Goal: Information Seeking & Learning: Learn about a topic

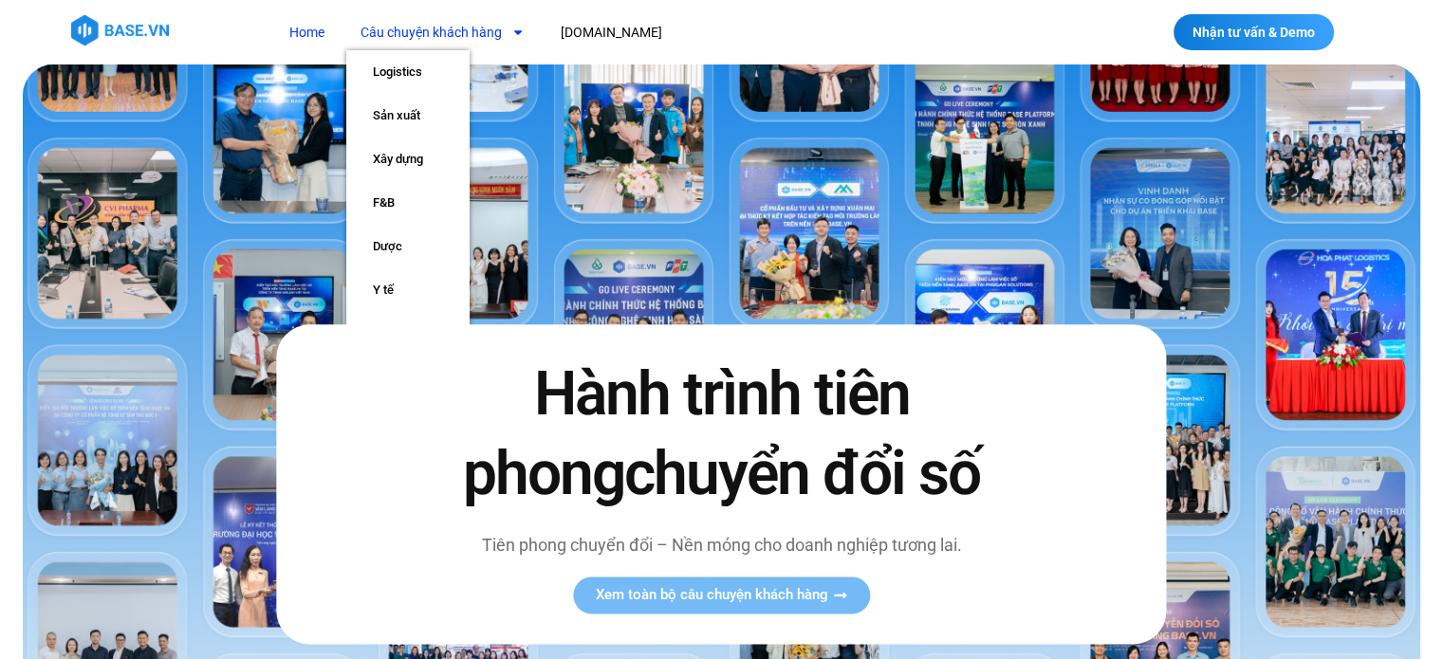
click at [452, 30] on link "Câu chuyện khách hàng" at bounding box center [442, 32] width 193 height 35
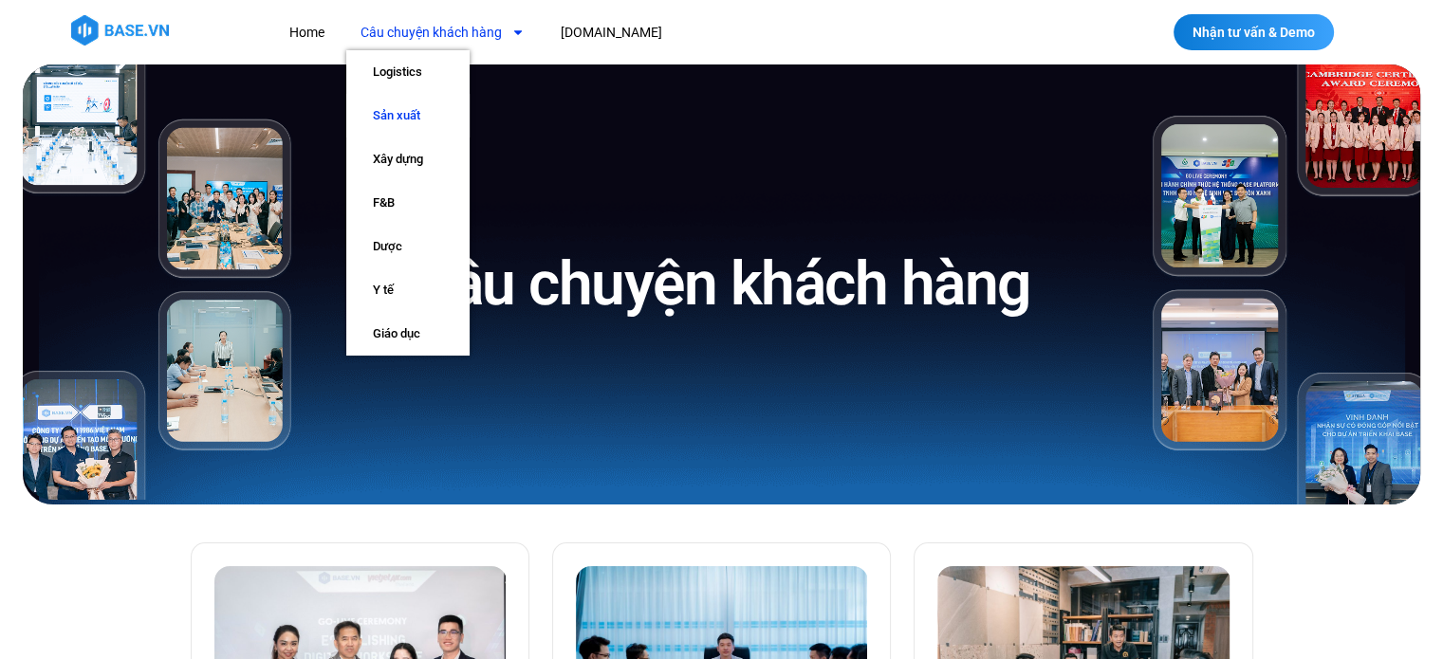
click at [404, 106] on link "Sản xuất" at bounding box center [407, 116] width 123 height 44
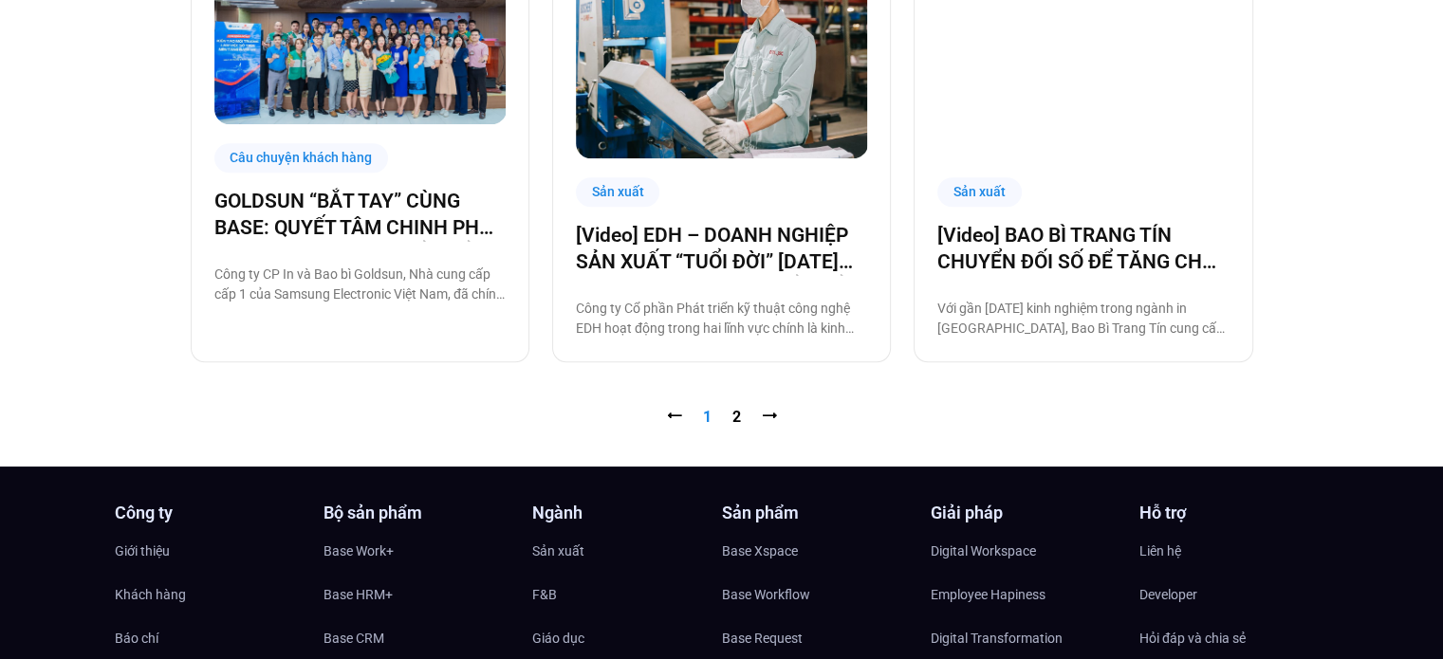
scroll to position [2037, 0]
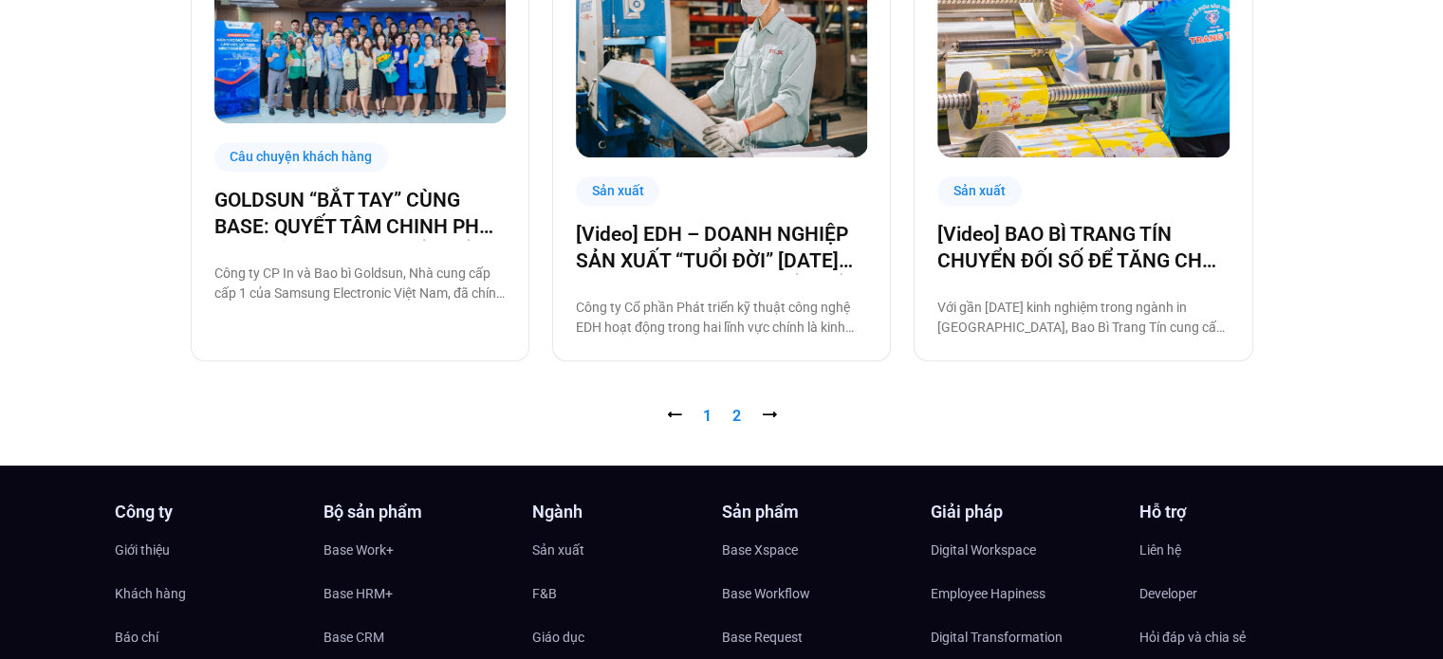
click at [740, 415] on nav "⭠ Trang 1 Trang 2 ⭢" at bounding box center [722, 416] width 1063 height 23
click at [737, 418] on link "Trang 2" at bounding box center [736, 416] width 9 height 18
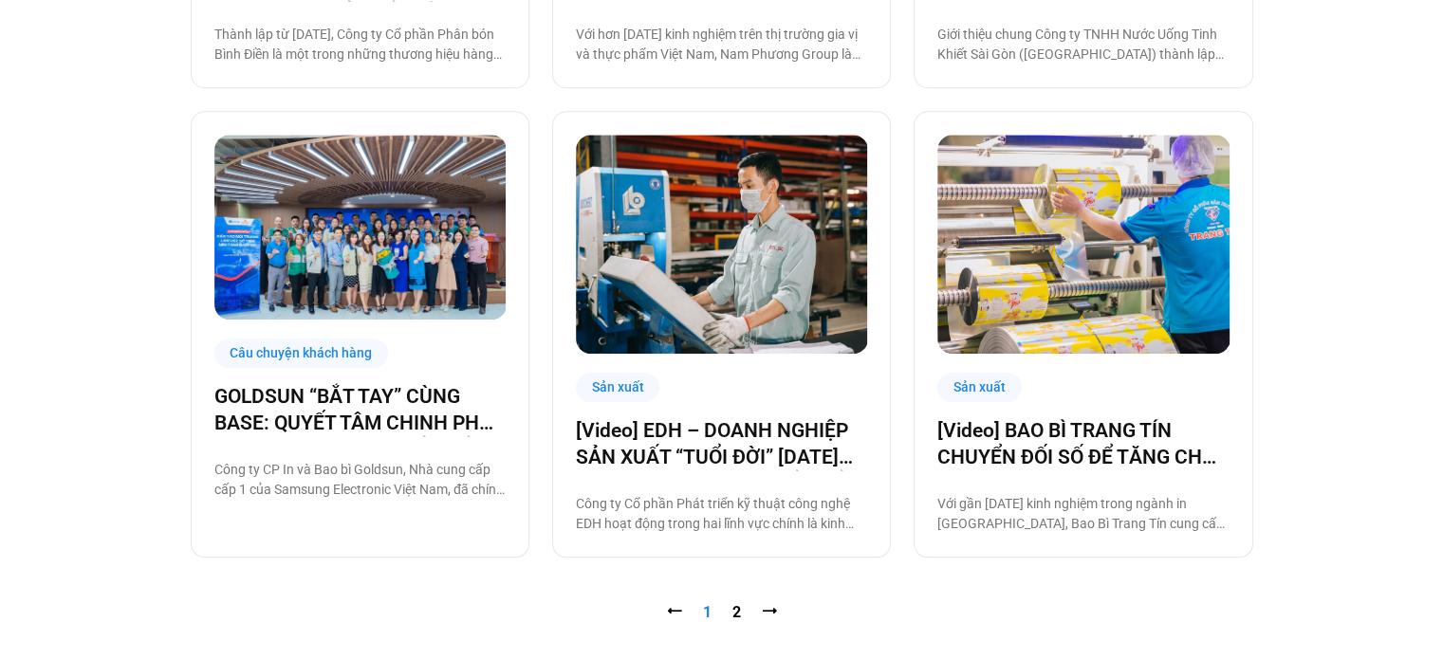
scroll to position [1841, 0]
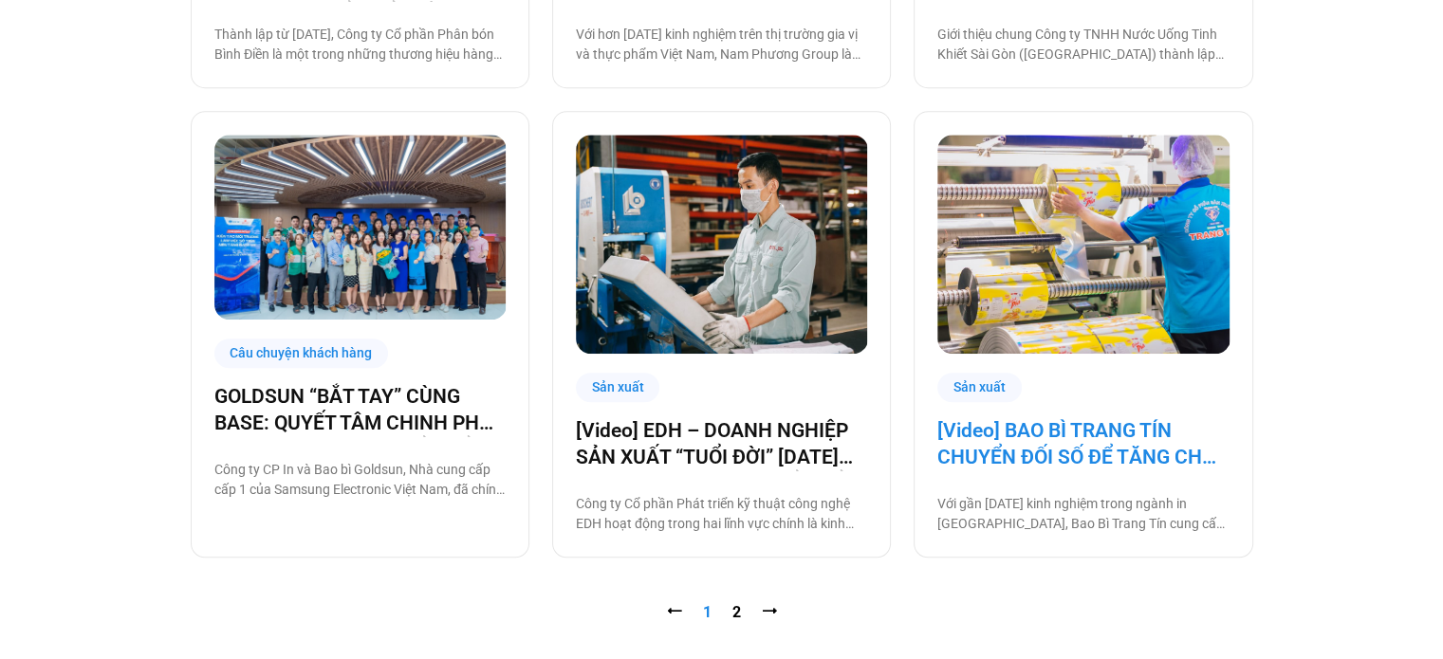
click at [976, 428] on link "[Video] BAO BÌ TRANG TÍN CHUYỂN ĐỐI SỐ ĐỂ TĂNG CHẤT LƯỢNG, GIẢM CHI PHÍ" at bounding box center [1082, 443] width 291 height 53
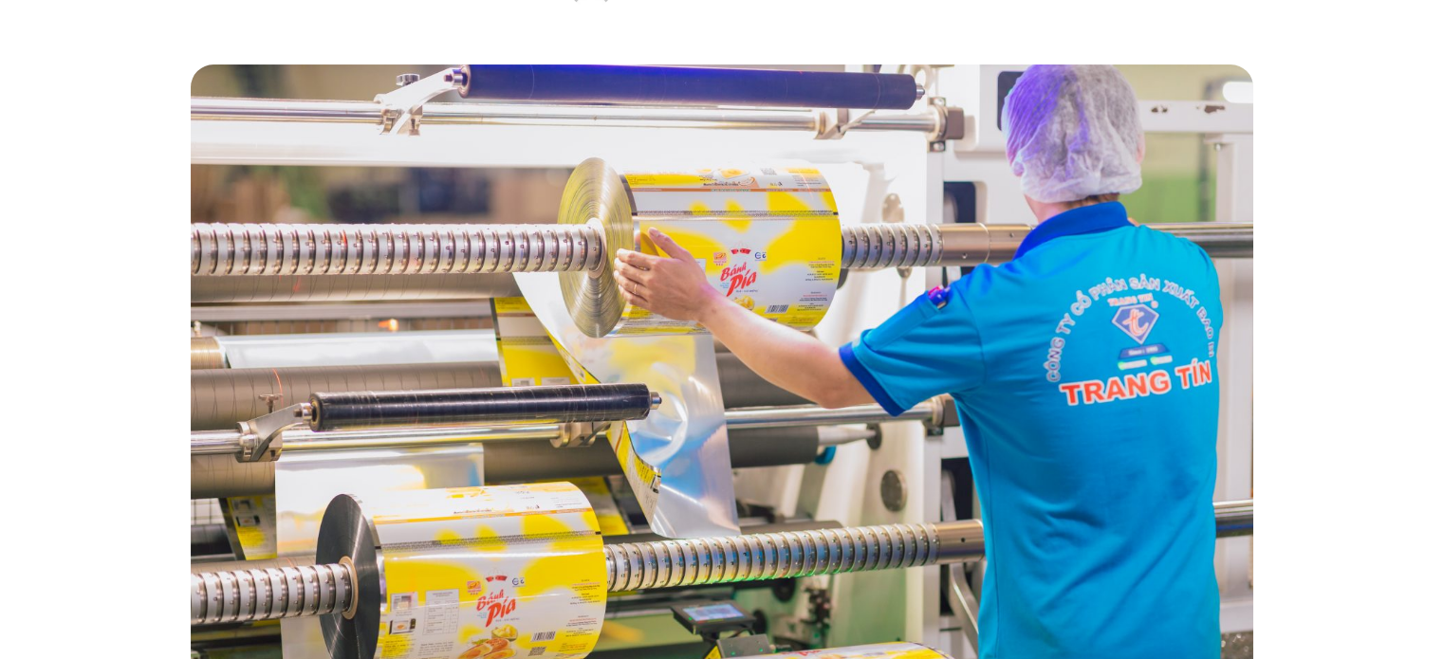
scroll to position [367, 0]
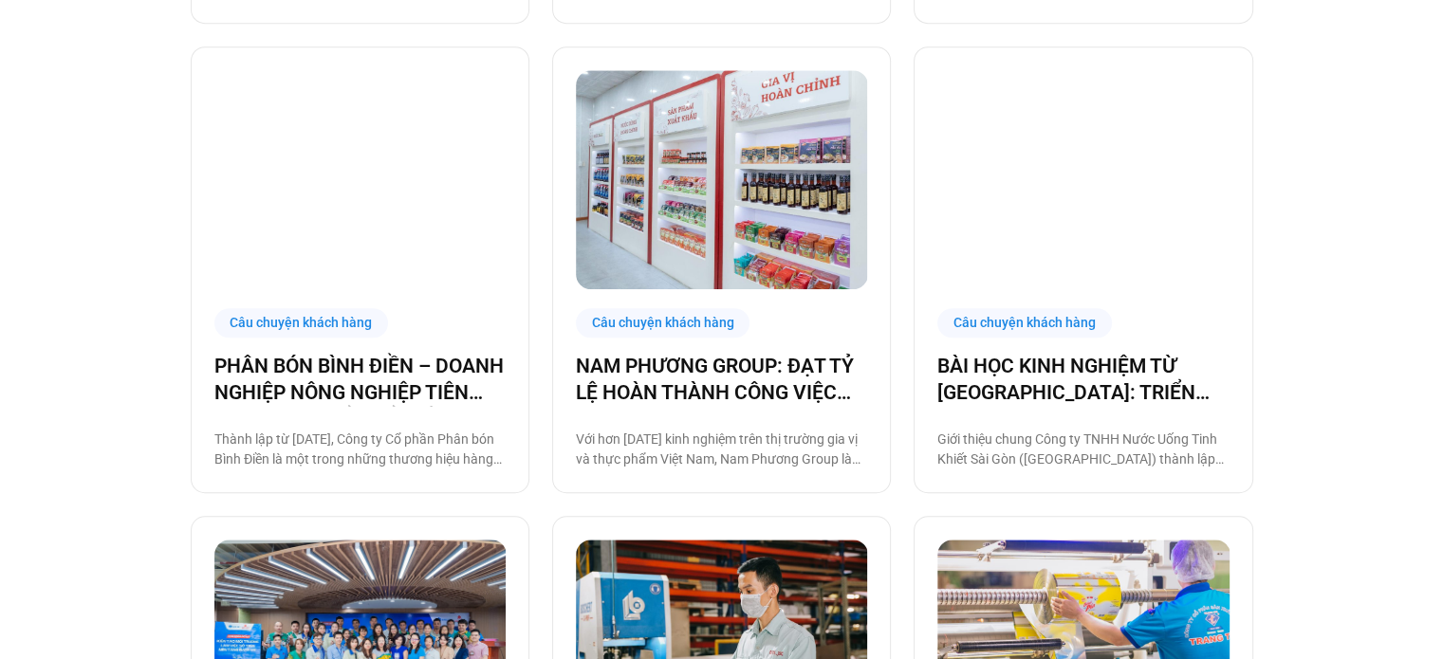
scroll to position [1450, 0]
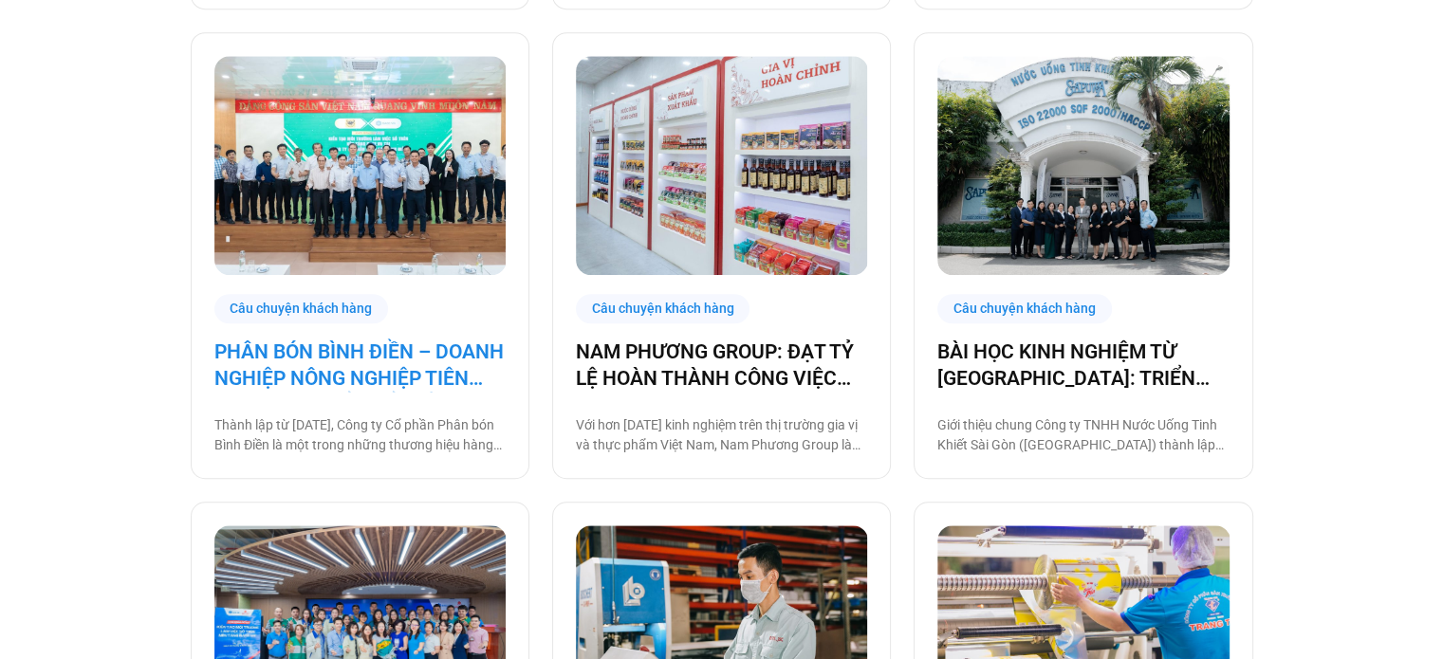
click at [409, 352] on link "PHÂN BÓN BÌNH ĐIỀN – DOANH NGHIỆP NÔNG NGHIỆP TIÊN PHONG CHUYỂN ĐỔI SỐ" at bounding box center [359, 365] width 291 height 53
